Goal: Understand process/instructions: Learn how to perform a task or action

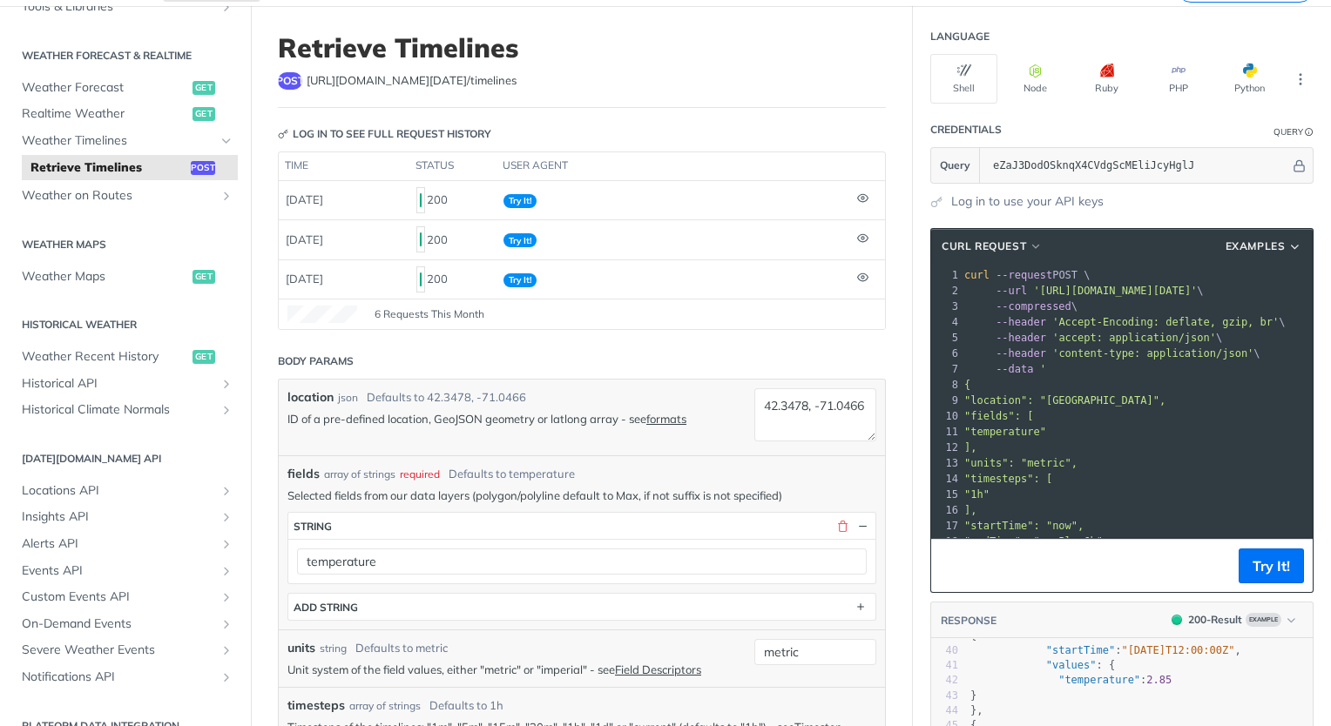
click at [1017, 411] on span ""fields": [" at bounding box center [998, 416] width 69 height 12
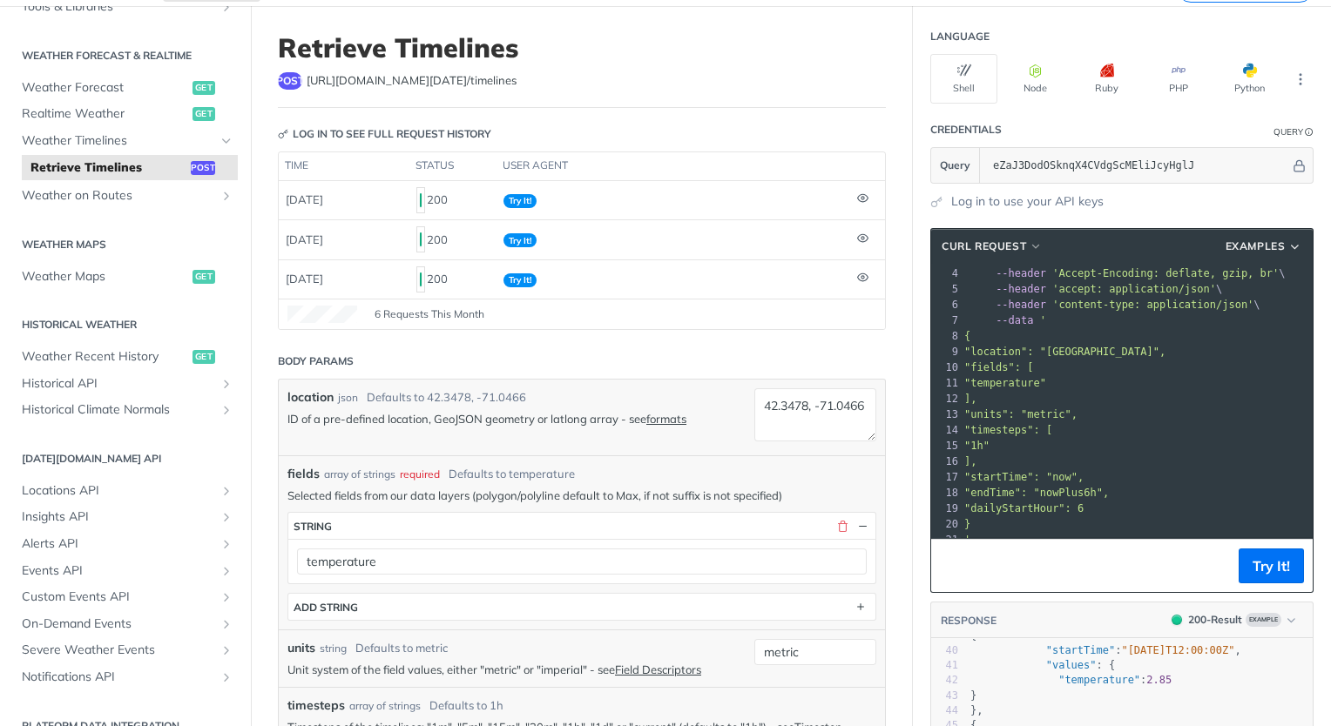
scroll to position [74, 0]
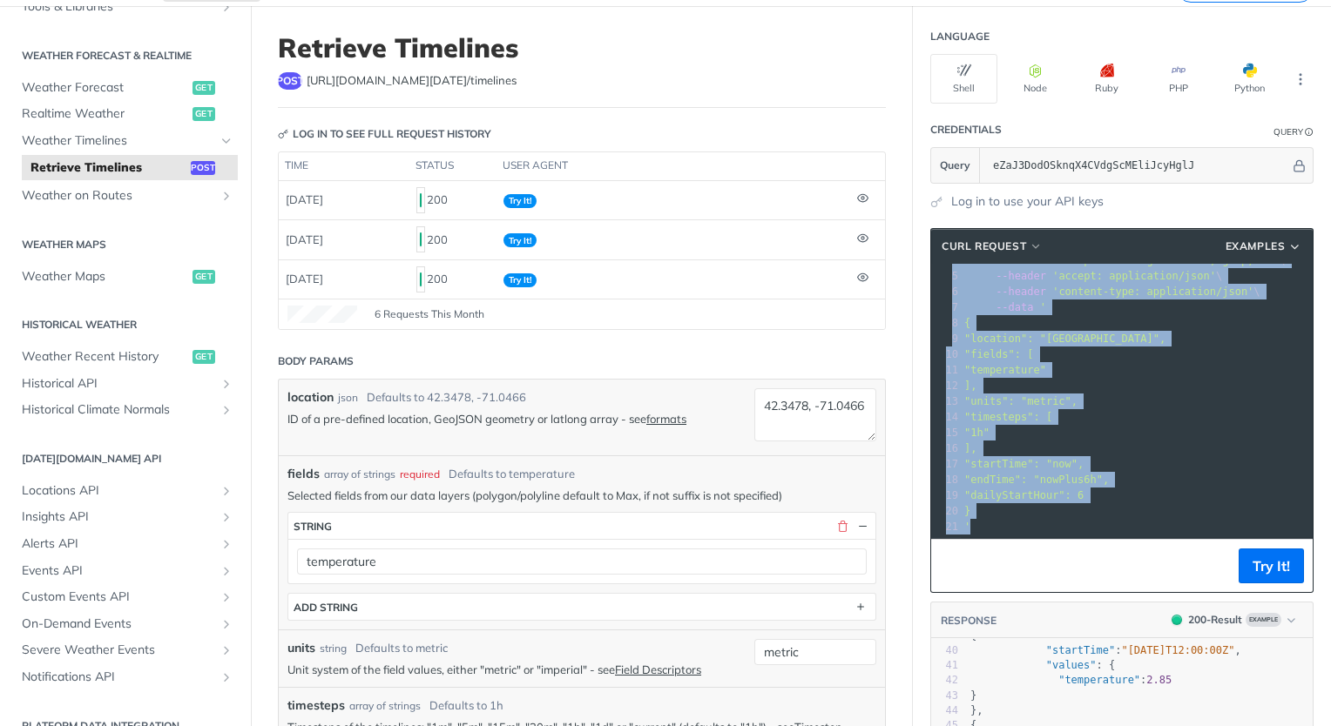
copy div "curl --request POST \ 2 --url '[URL][DOMAIN_NAME][DATE]' \ 3 --compressed \ 4 -…"
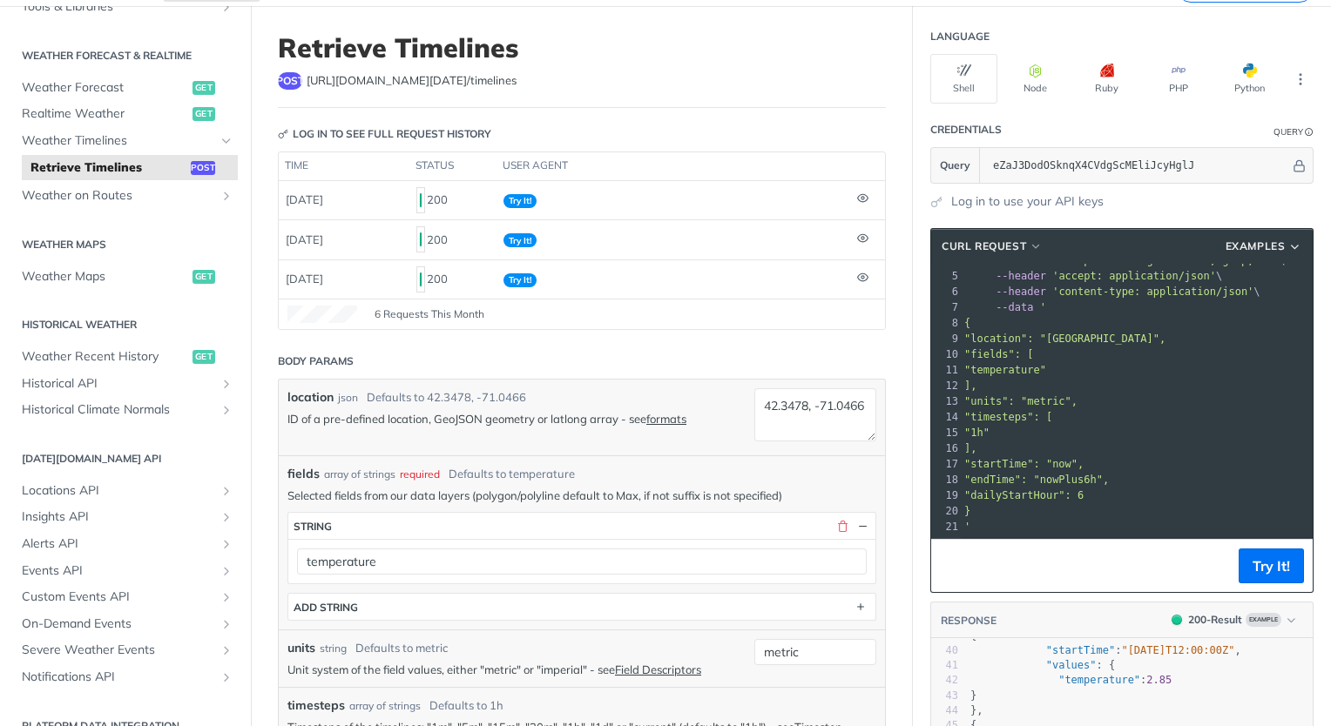
click at [8, 6] on div "Fundamentals [DATE][DOMAIN_NAME] APIs Weather Data Layers Core Probabilistic Fo…" at bounding box center [125, 272] width 251 height 1142
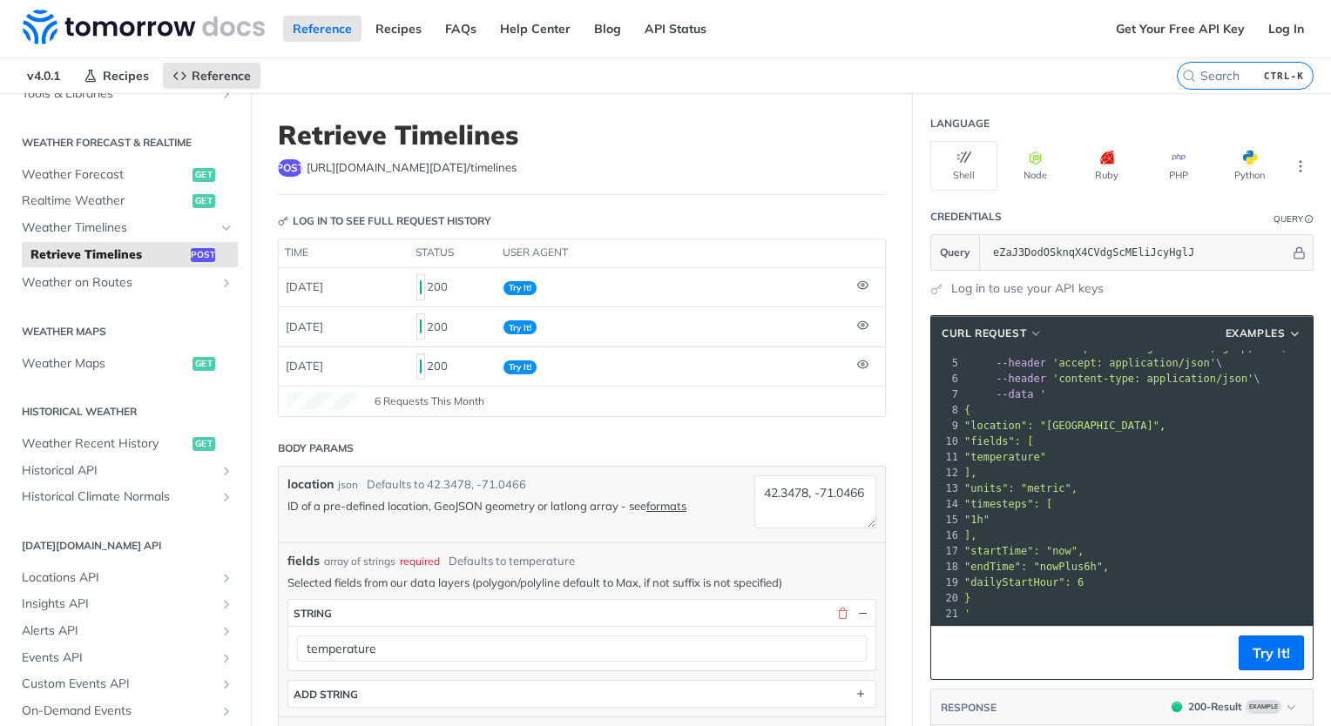
scroll to position [523, 0]
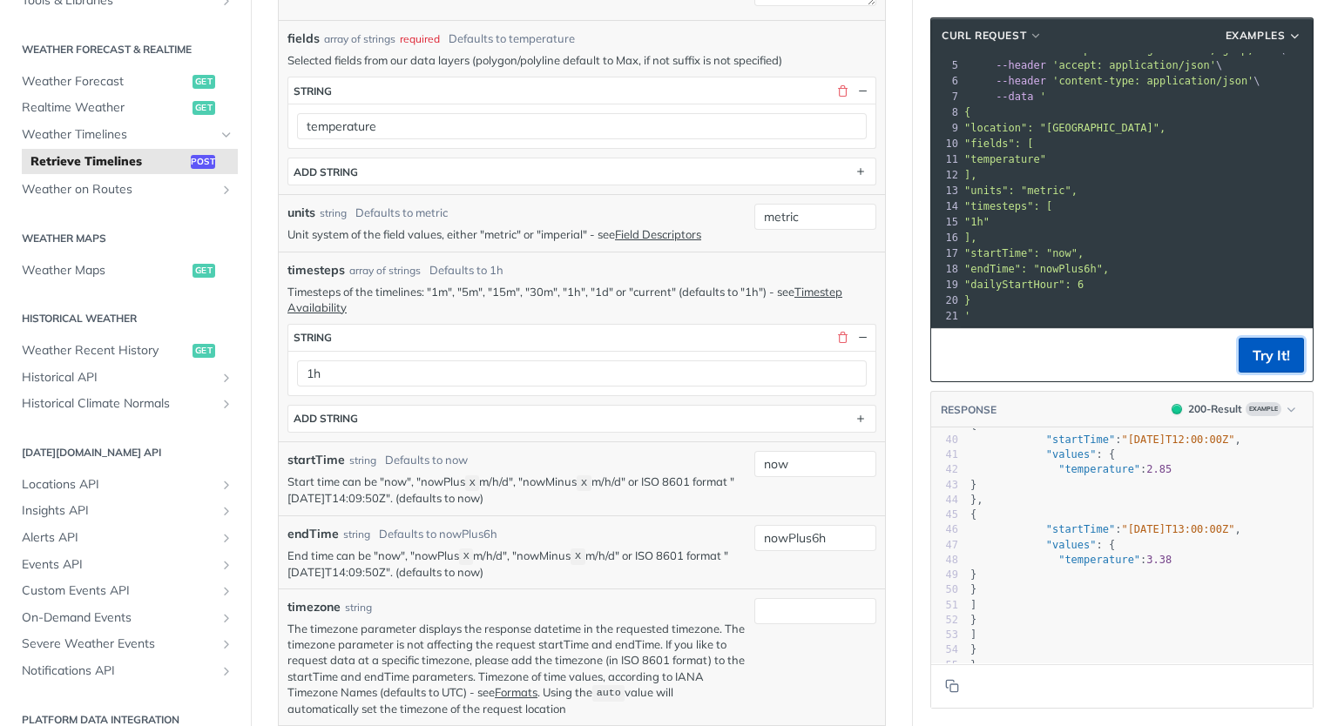
click at [1258, 345] on button "Try It!" at bounding box center [1271, 355] width 65 height 35
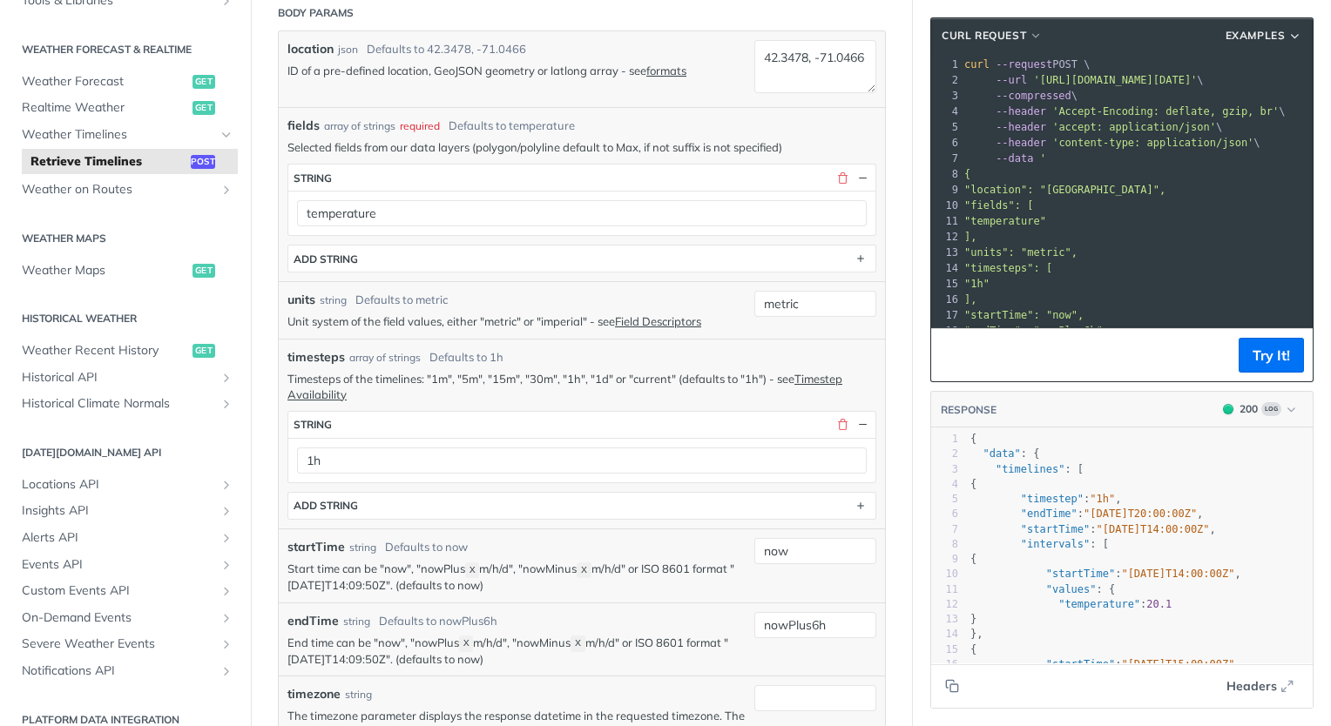
scroll to position [87, 0]
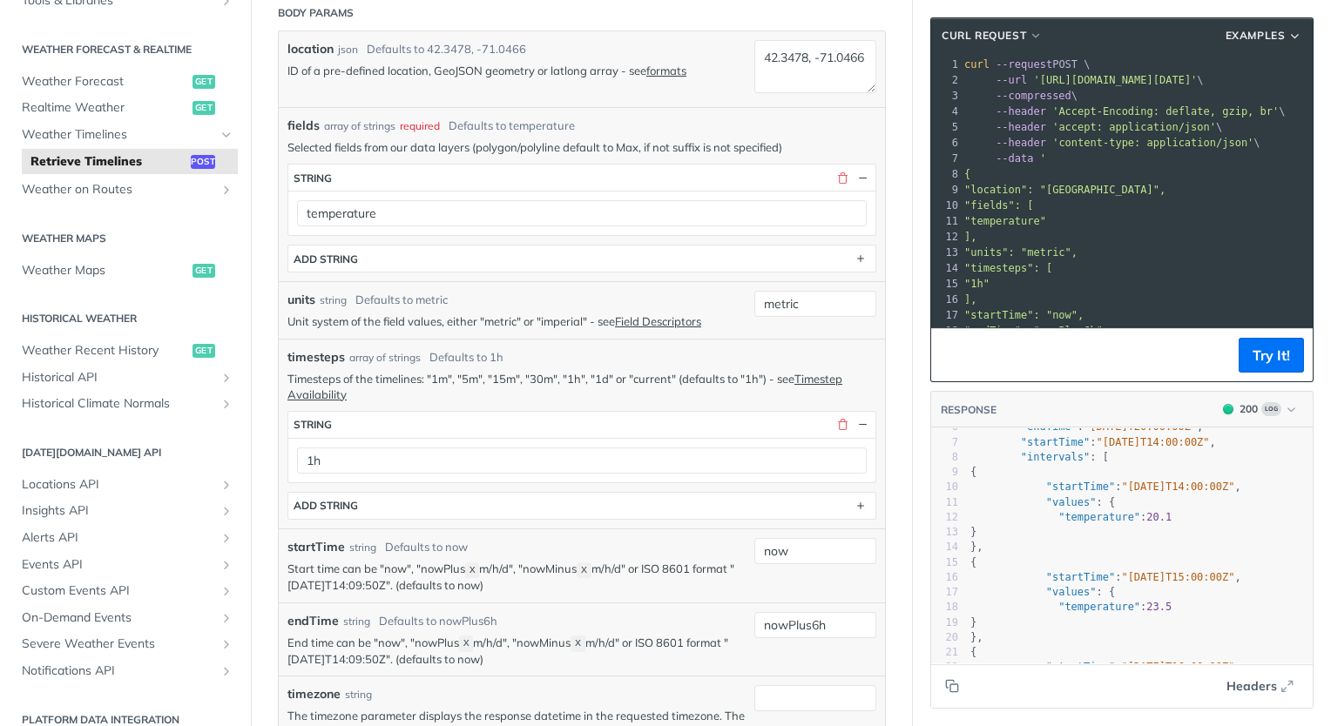
click at [551, 326] on p "Unit system of the field values, either "metric" or "imperial" - see Field Desc…" at bounding box center [516, 322] width 458 height 16
copy p "imperial"
click at [780, 301] on input "metric" at bounding box center [815, 304] width 122 height 26
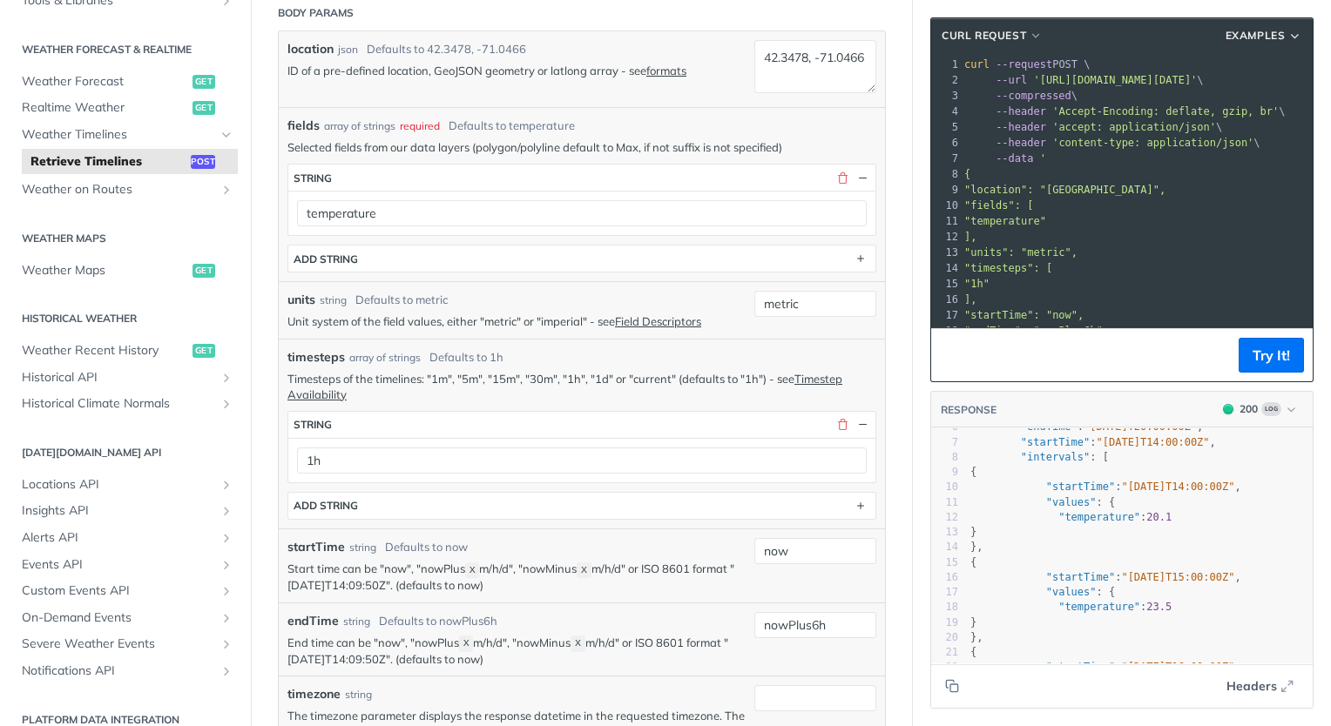
click at [549, 314] on p "Unit system of the field values, either "metric" or "imperial" - see Field Desc…" at bounding box center [516, 322] width 458 height 16
copy p "imperial"
click at [783, 307] on input "metric" at bounding box center [815, 304] width 122 height 26
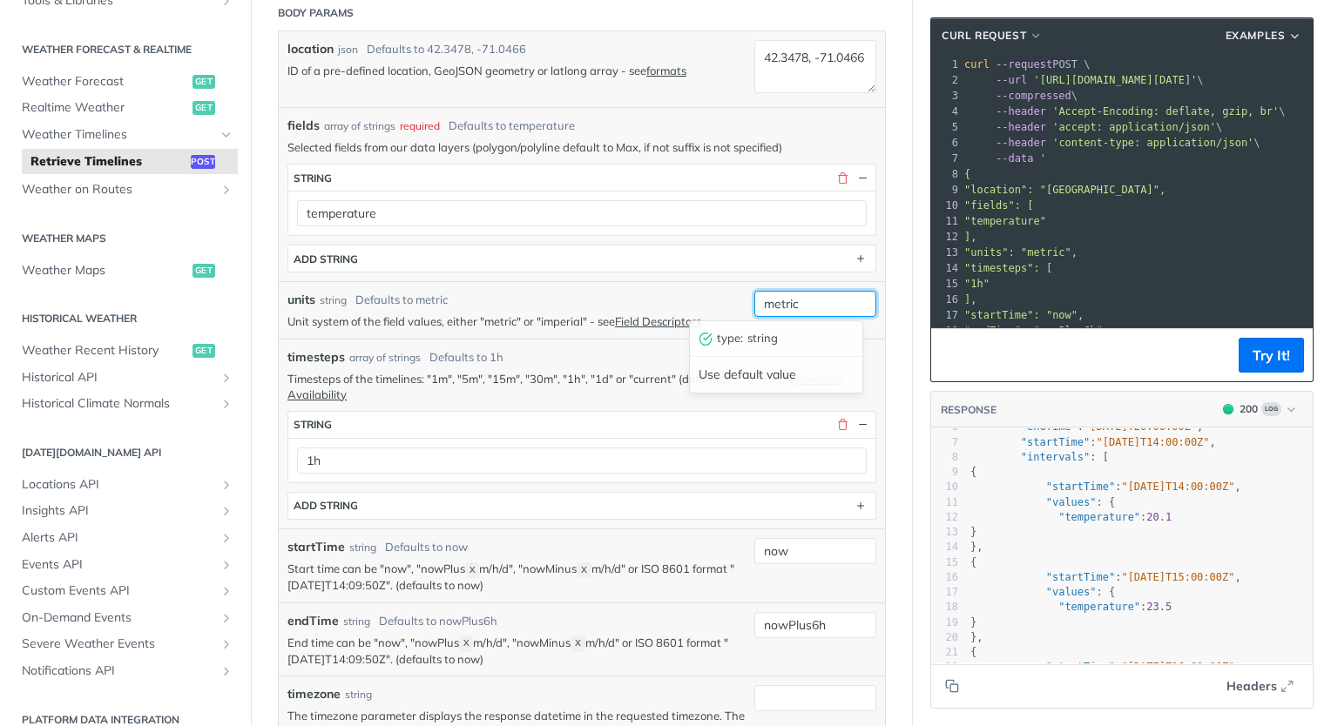
paste input "imperial"
type input "imperial"
click at [1253, 355] on button "Try It!" at bounding box center [1271, 355] width 65 height 35
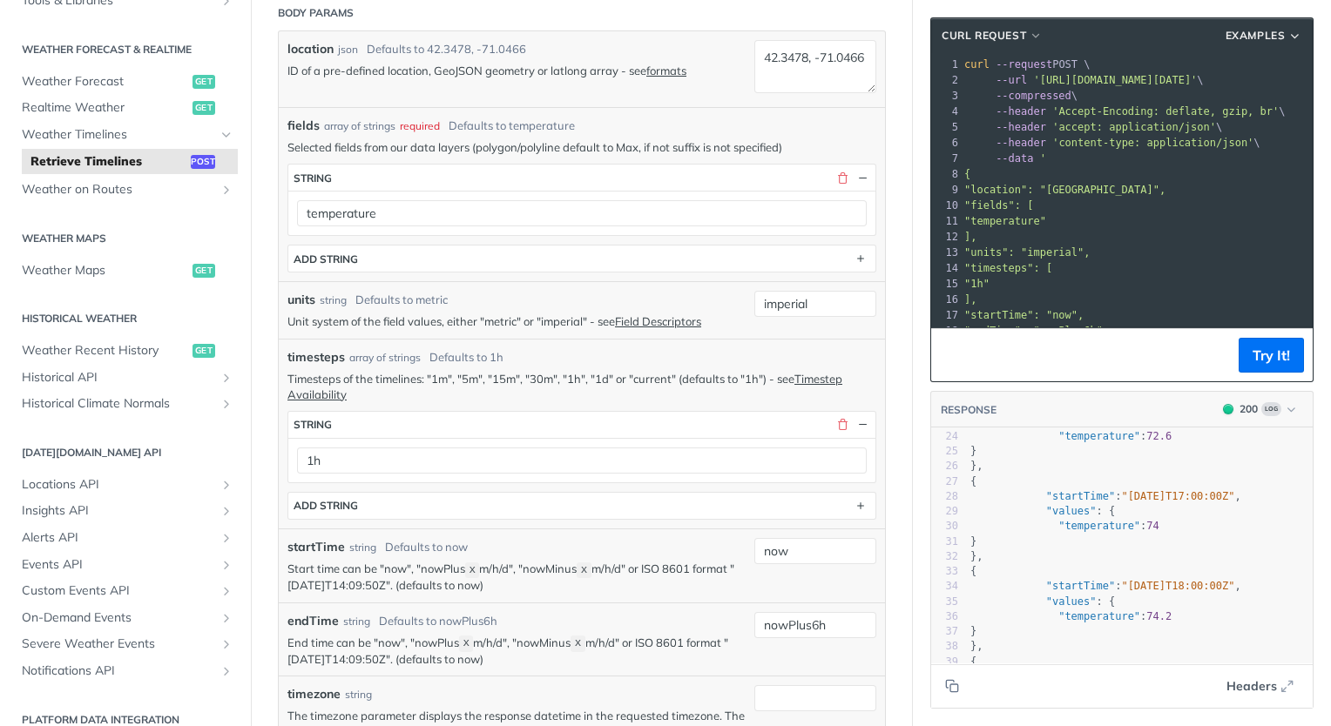
scroll to position [436, 0]
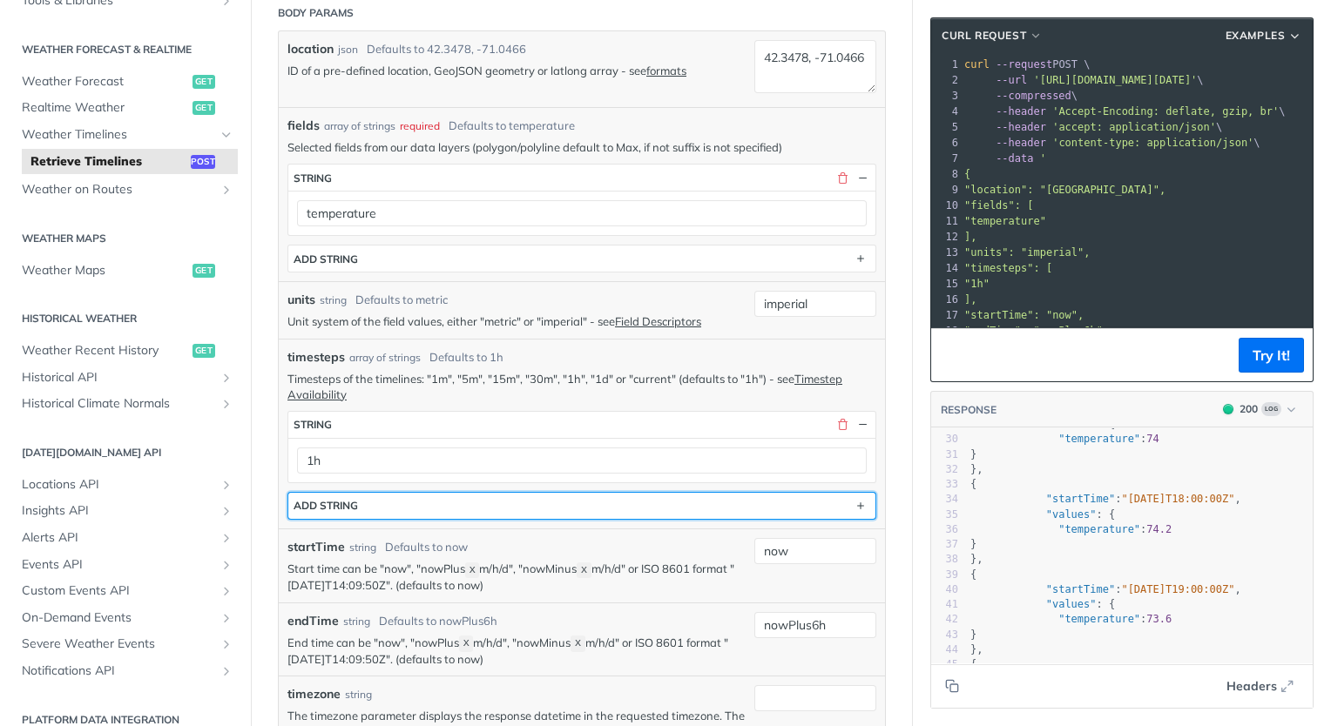
click at [399, 498] on button "ADD string" at bounding box center [581, 506] width 587 height 26
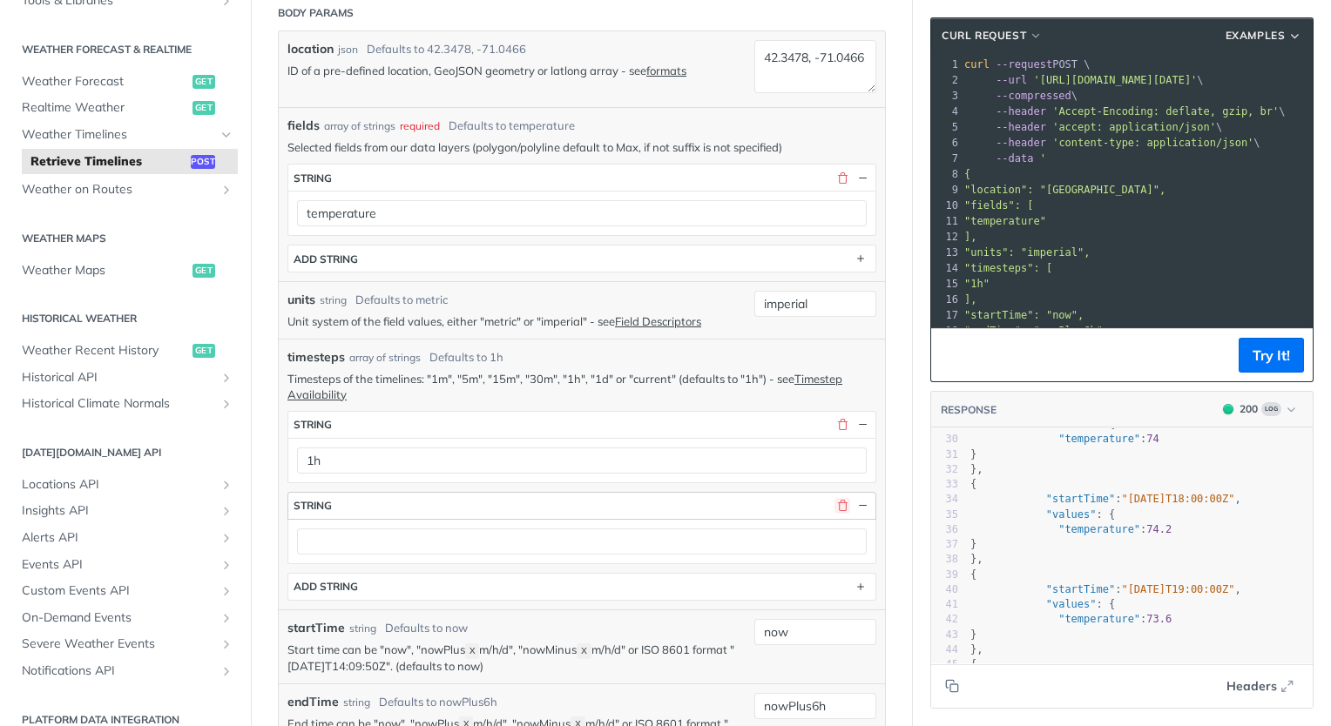
click at [834, 512] on button "button" at bounding box center [842, 506] width 16 height 16
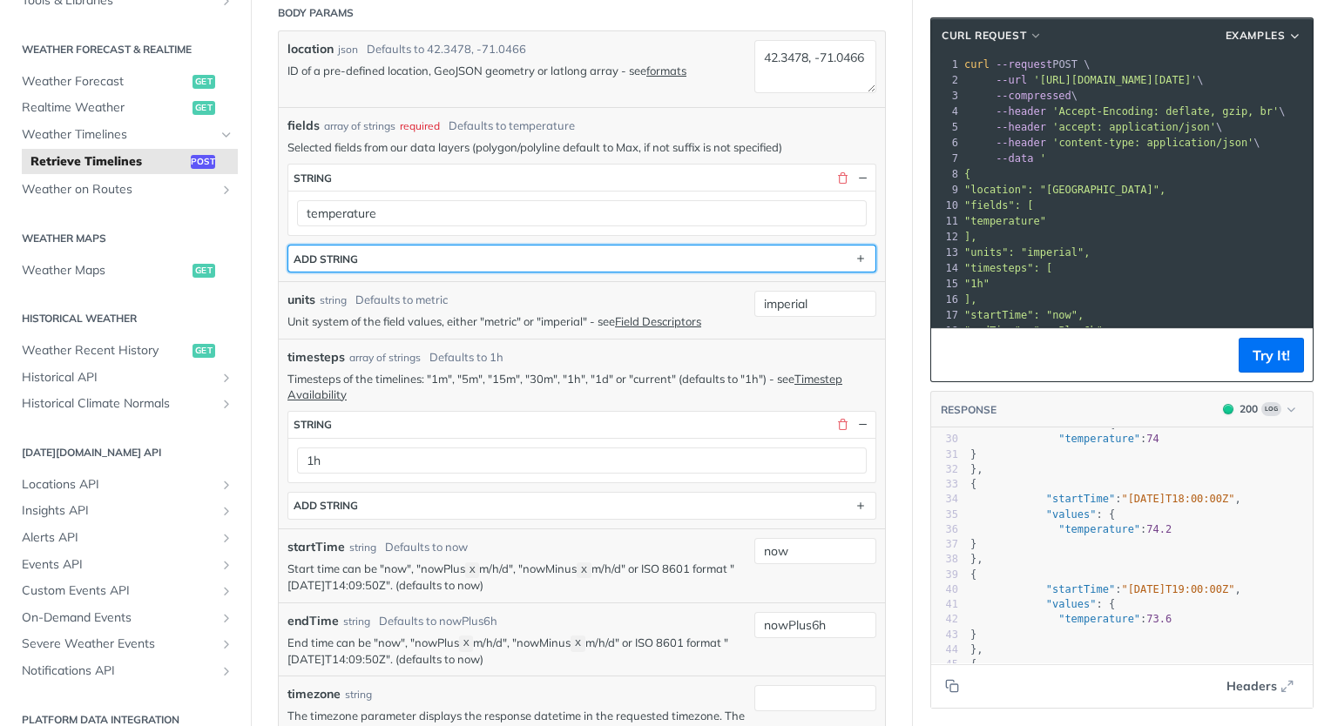
click at [398, 261] on button "ADD string" at bounding box center [581, 259] width 587 height 26
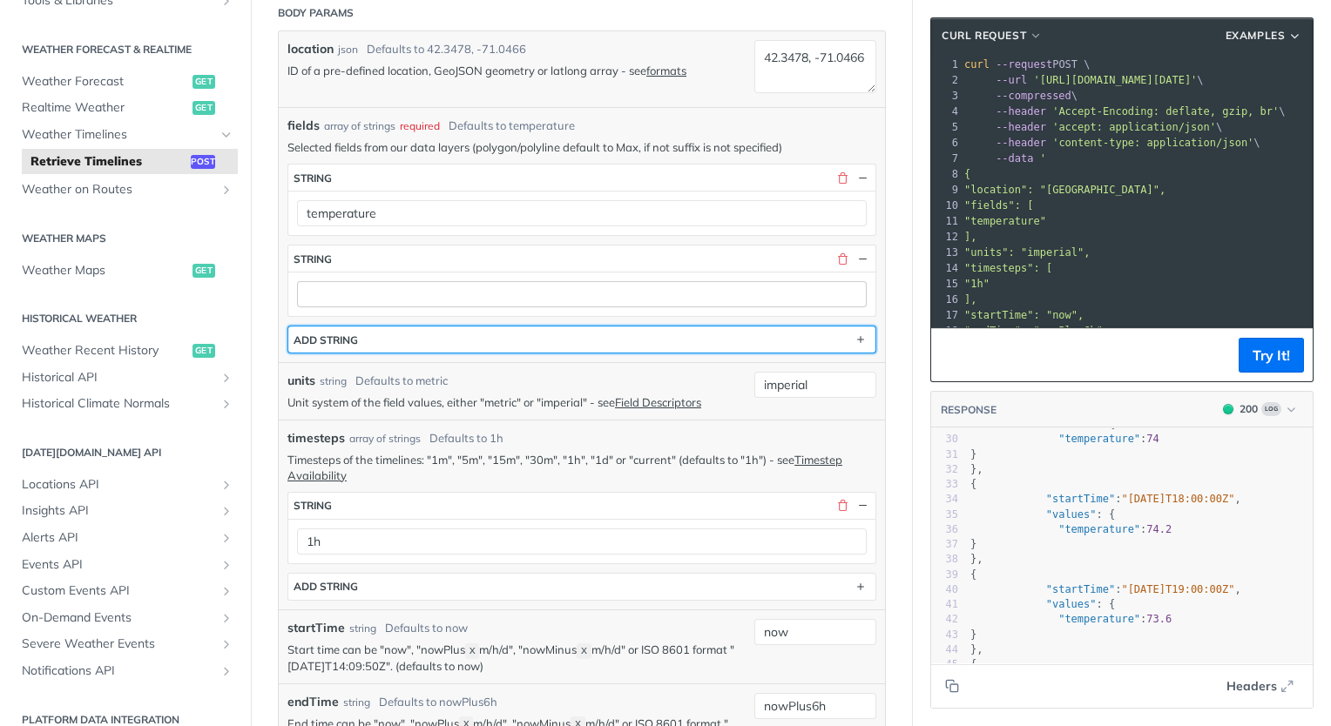
scroll to position [348, 0]
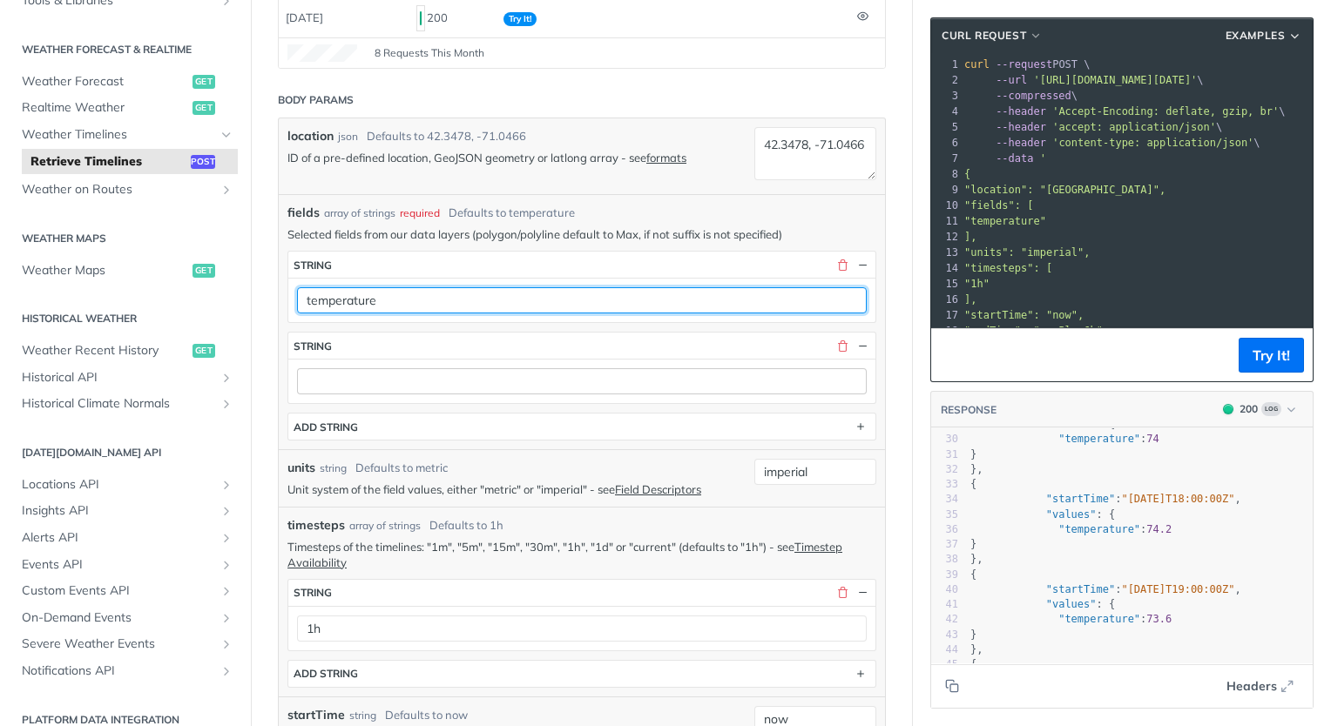
click at [522, 288] on input "temperature" at bounding box center [582, 300] width 570 height 26
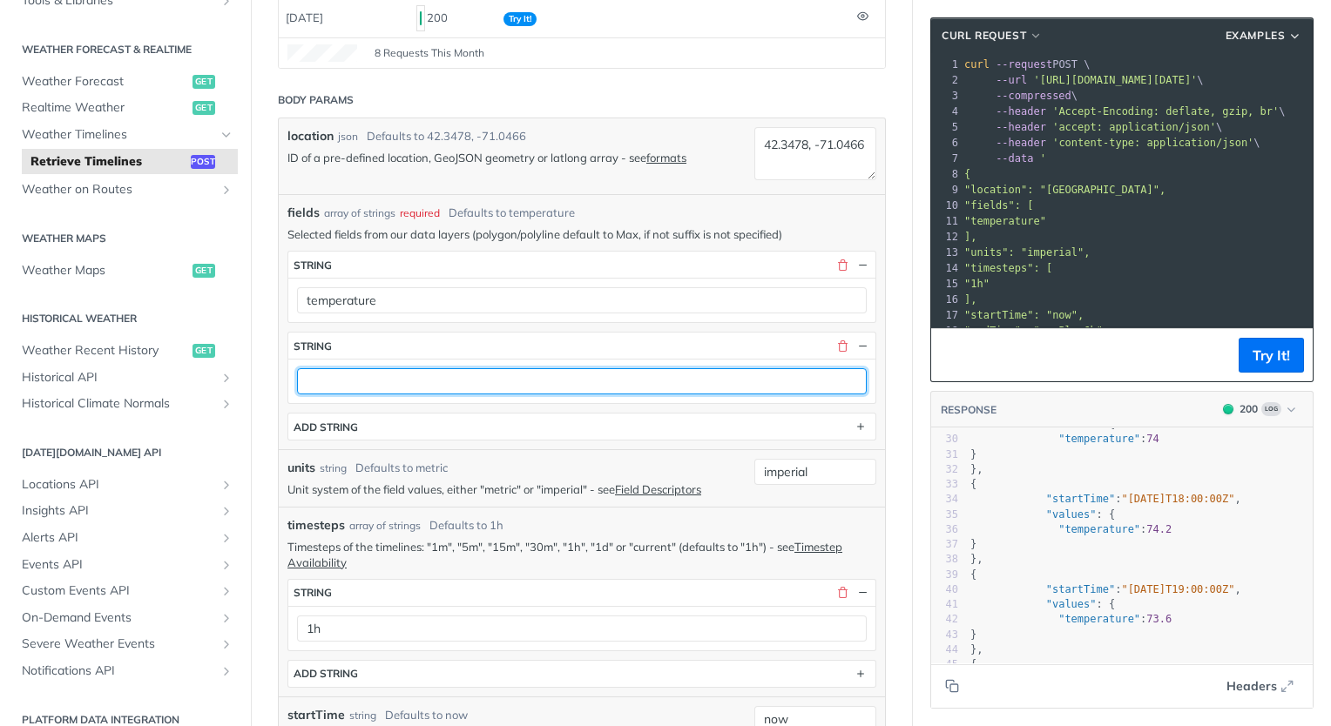
click at [470, 373] on input "text" at bounding box center [582, 381] width 570 height 26
type input "windSpeed"
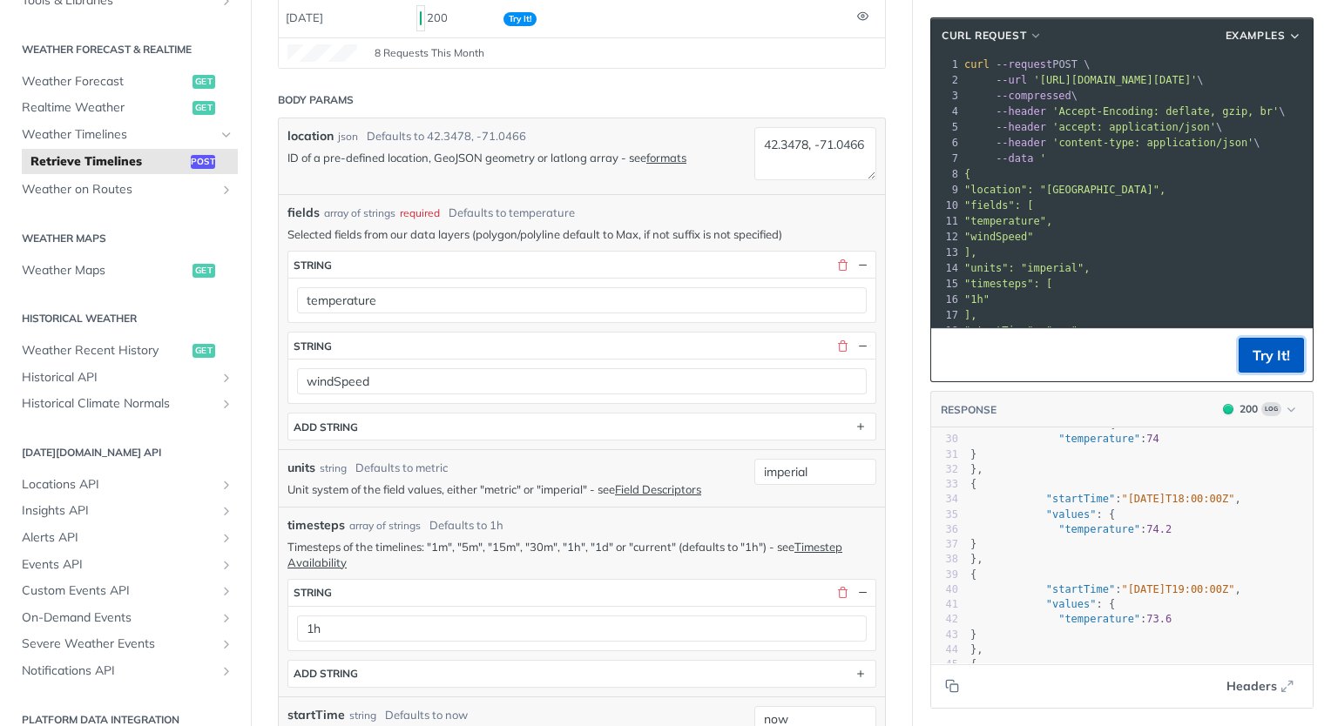
click at [1265, 347] on button "Try It!" at bounding box center [1271, 355] width 65 height 35
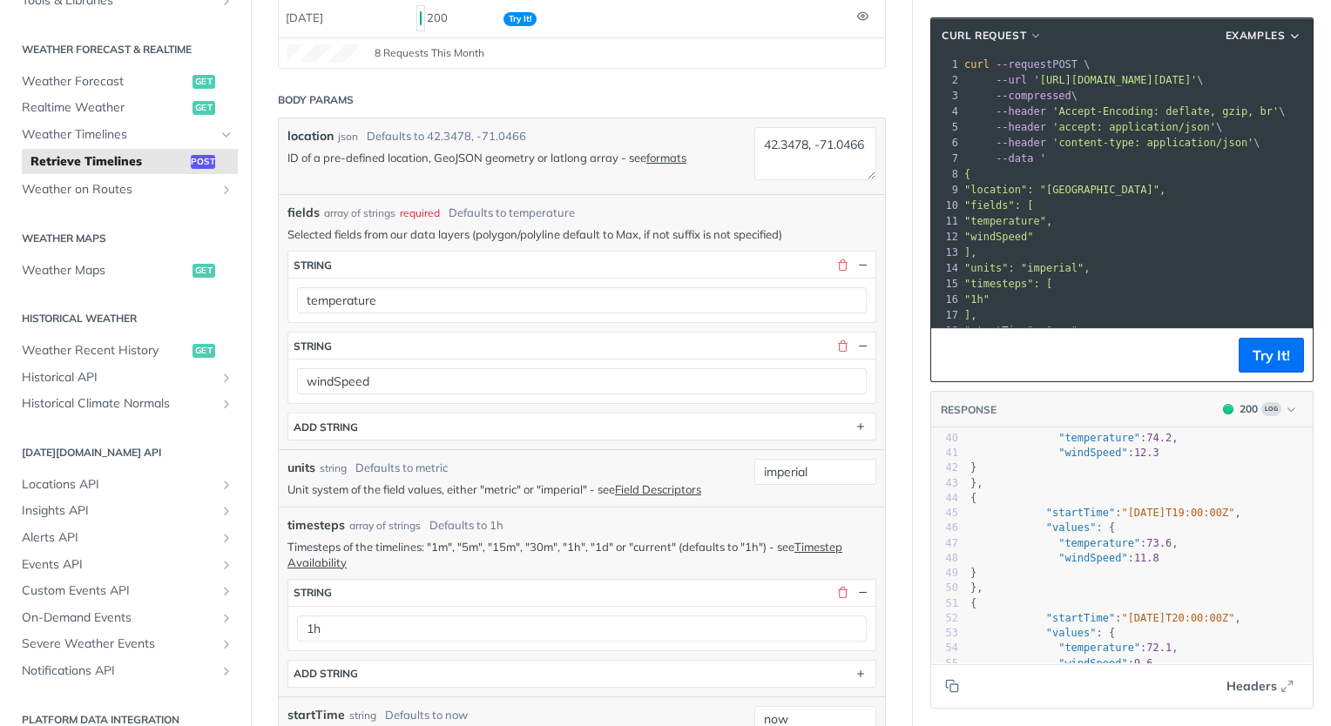
scroll to position [609, 0]
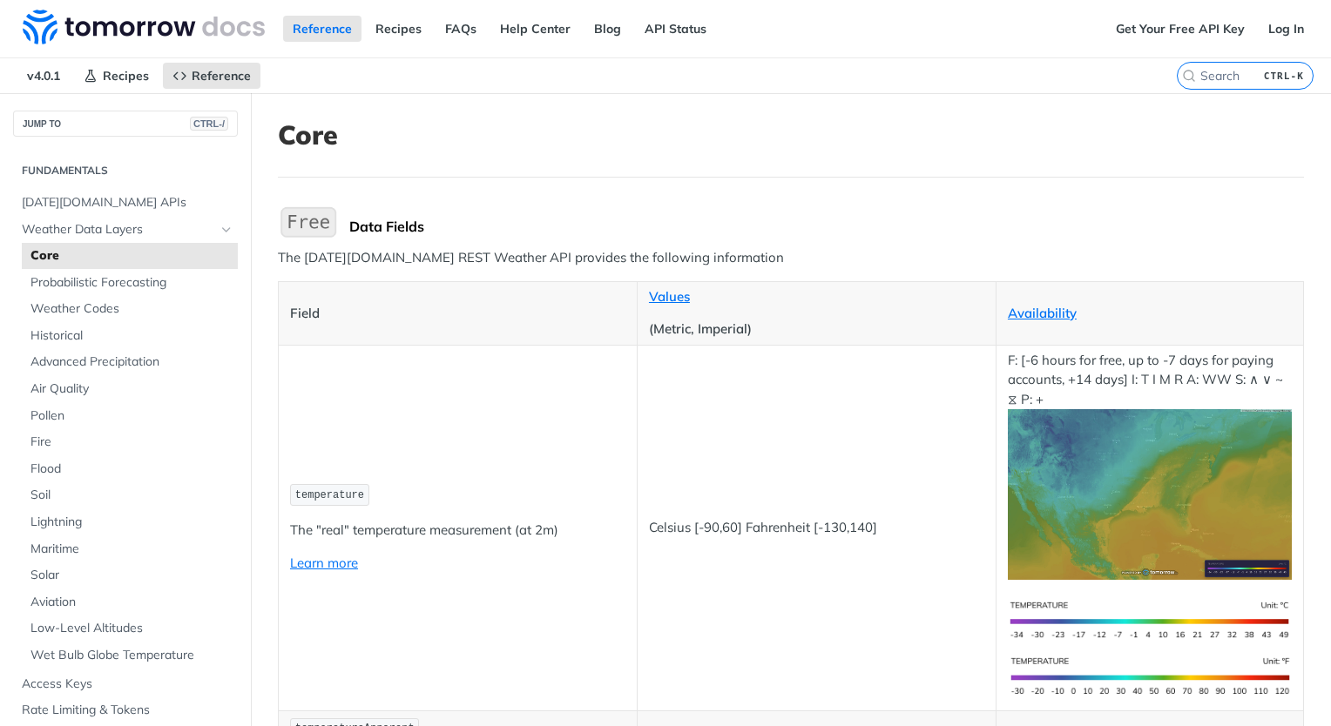
scroll to position [2265, 0]
